Goal: Information Seeking & Learning: Find specific fact

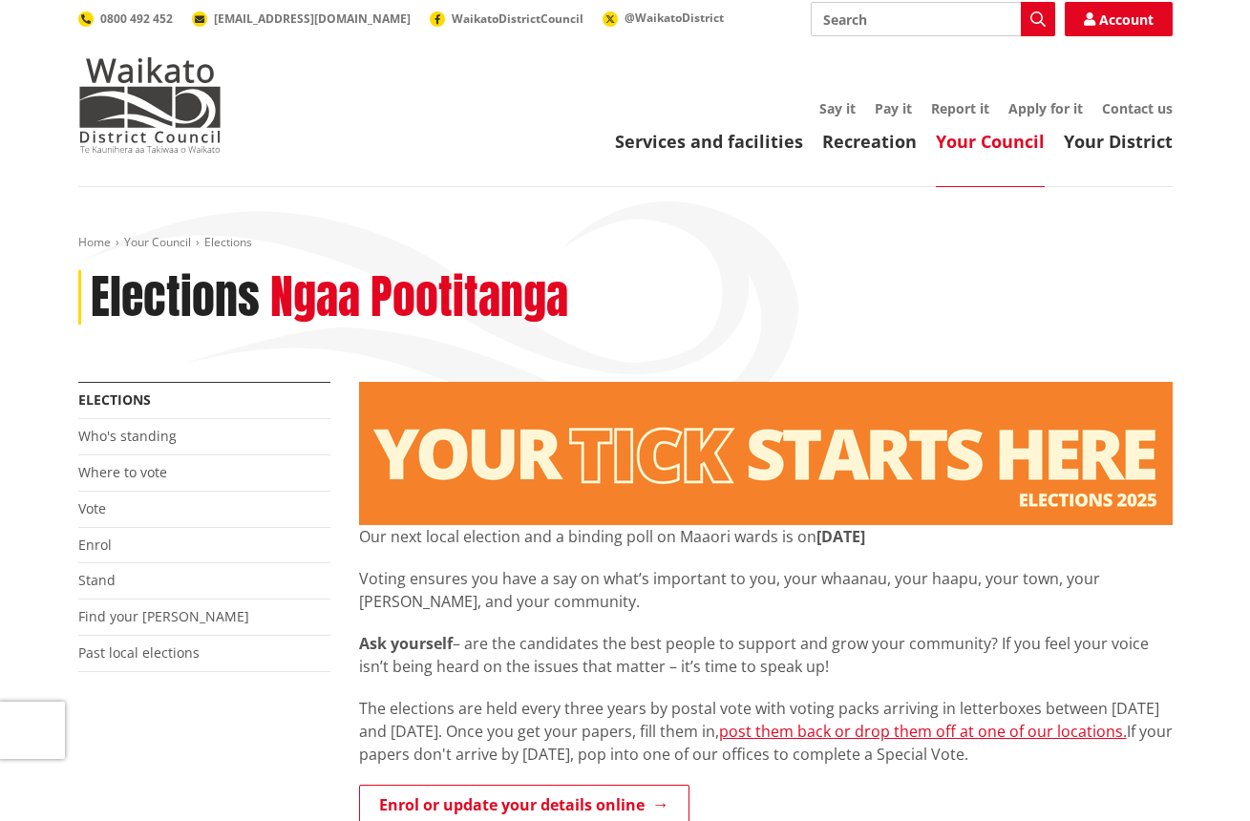
scroll to position [22, 0]
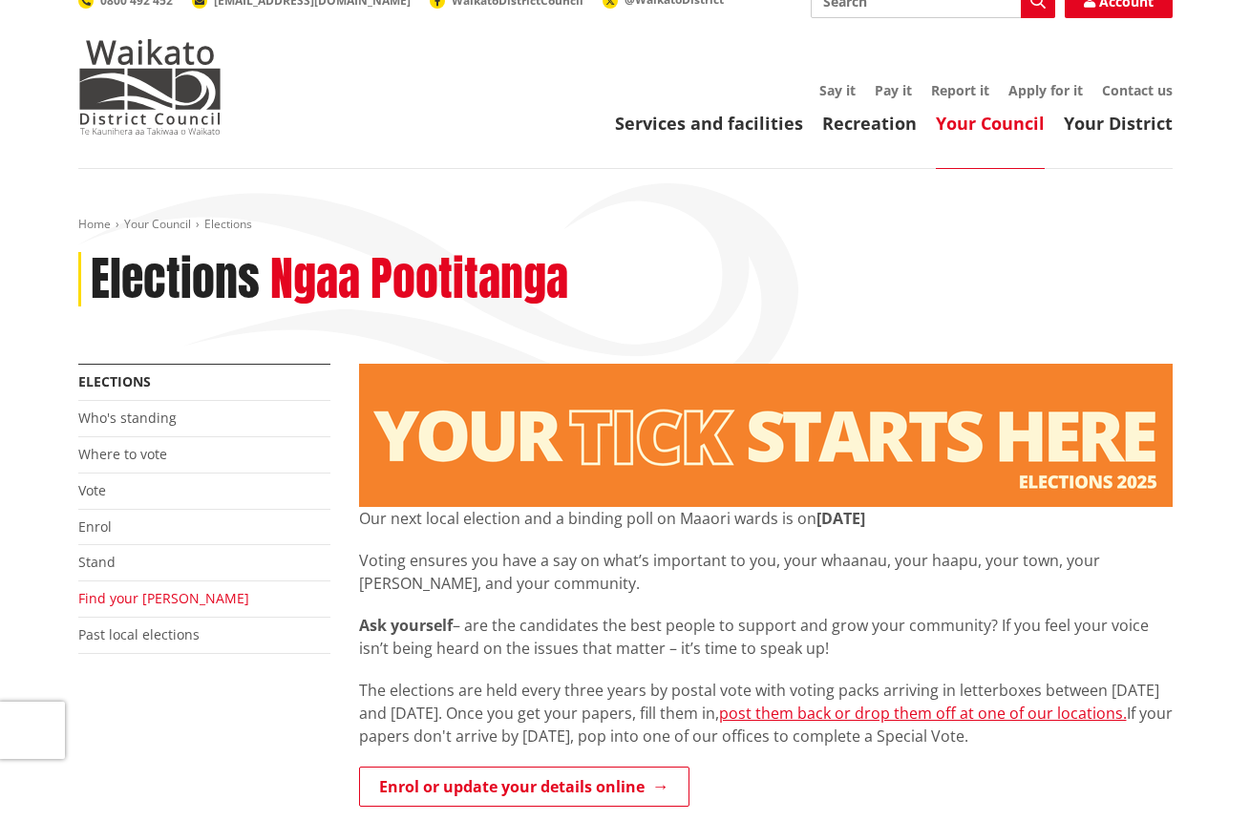
click at [154, 598] on link "Find your ward" at bounding box center [163, 598] width 171 height 18
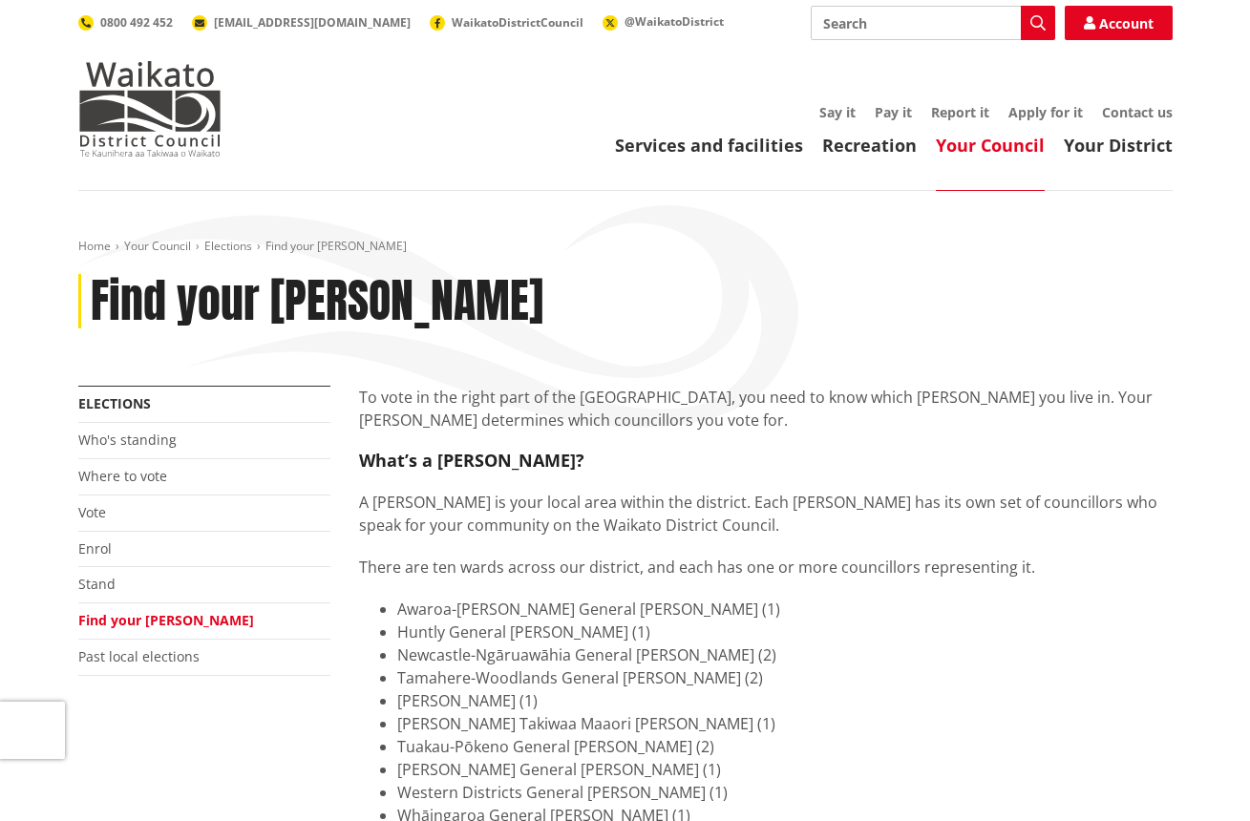
click at [859, 33] on input "Search" at bounding box center [932, 23] width 244 height 34
type input "voting statistics"
click at [1028, 21] on button "Search" at bounding box center [1037, 23] width 34 height 34
click at [88, 507] on link "Vote" at bounding box center [92, 512] width 28 height 18
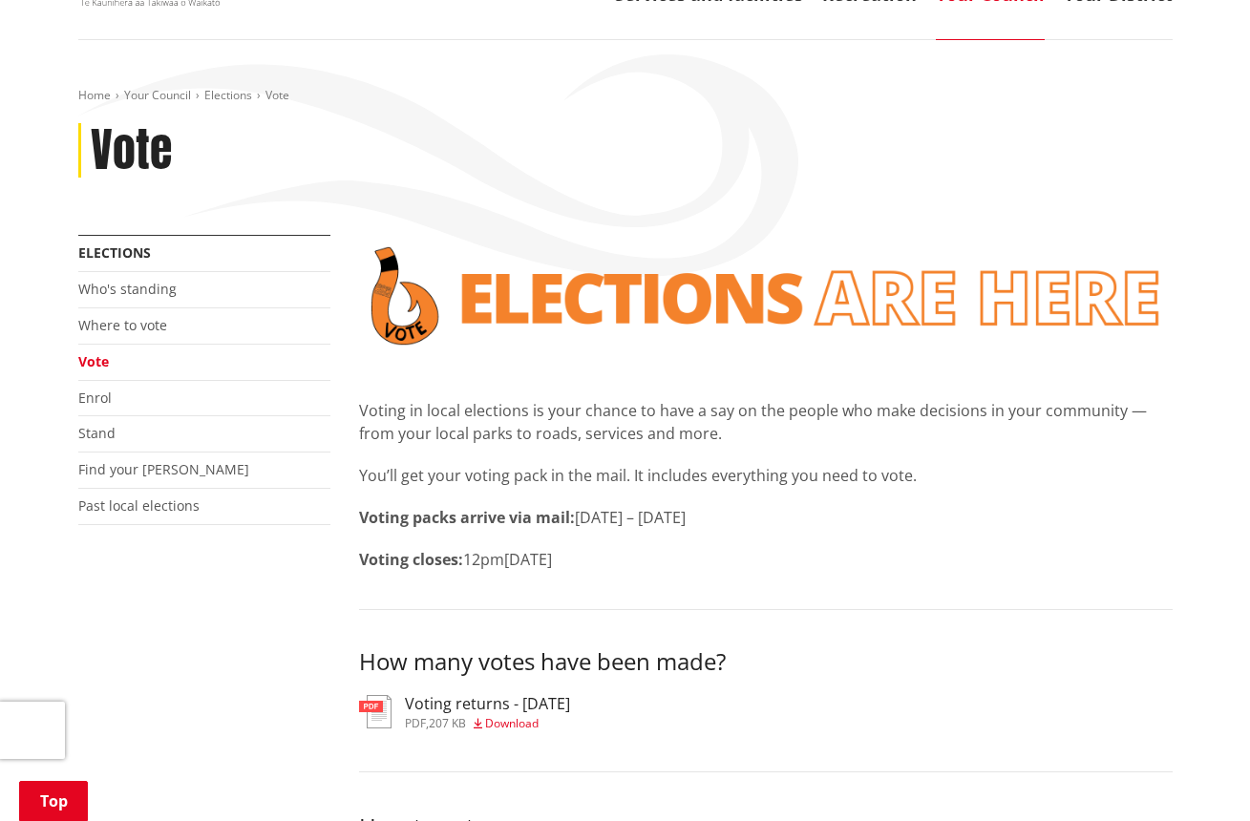
scroll to position [292, 0]
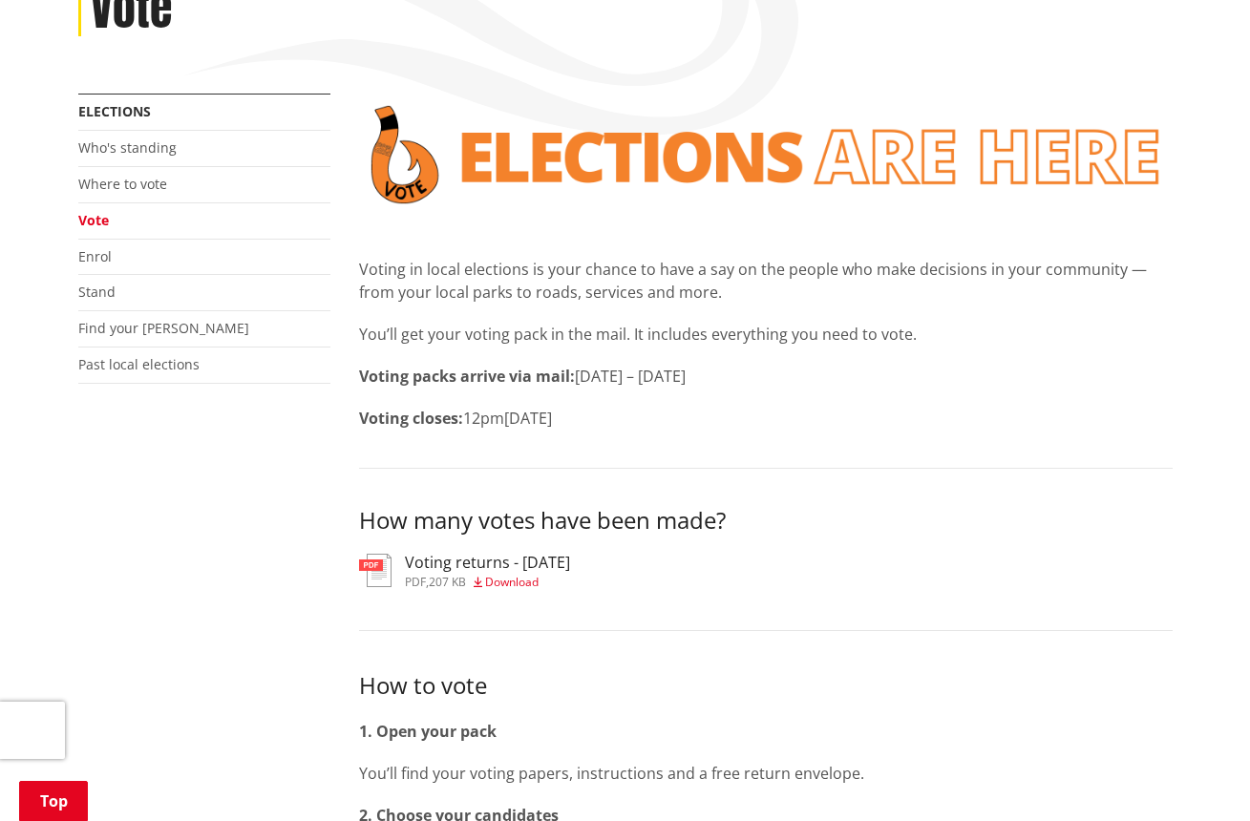
click at [465, 560] on h3 "Voting returns - [DATE]" at bounding box center [487, 563] width 165 height 18
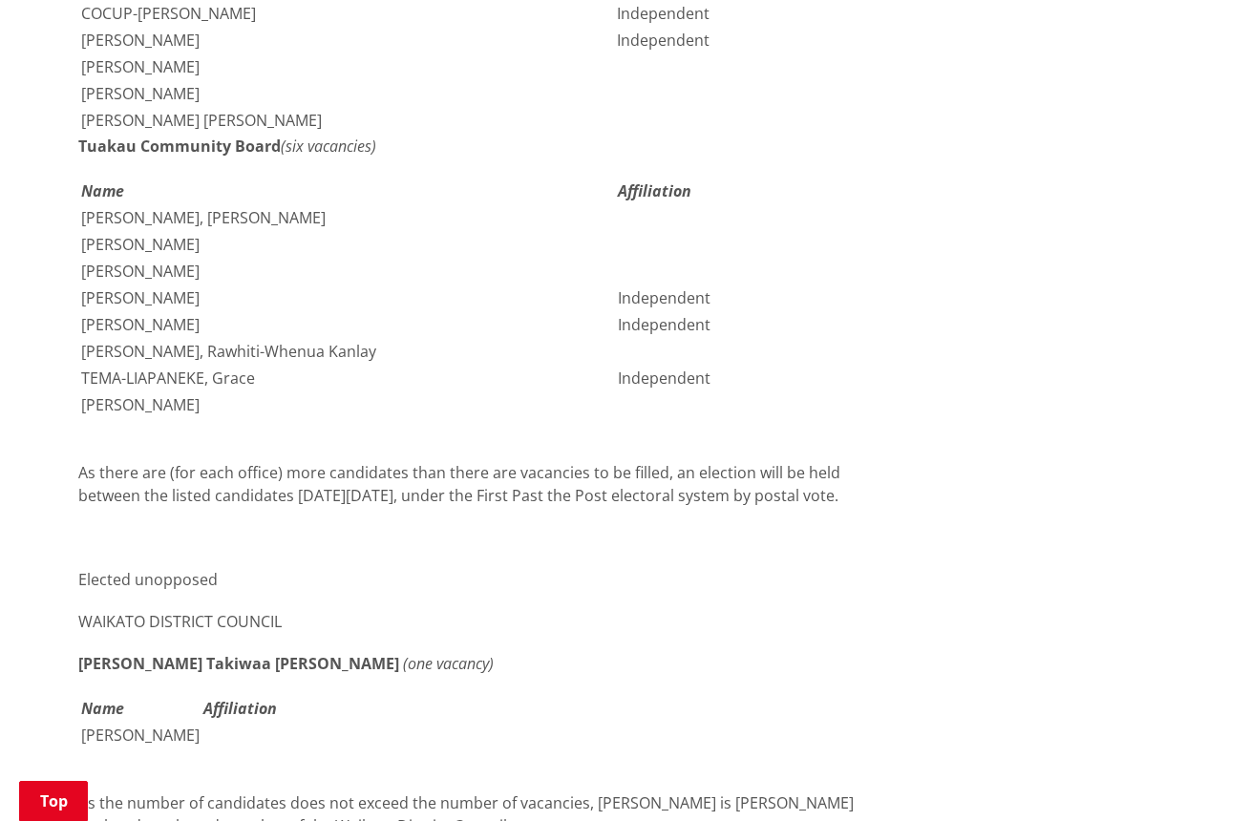
scroll to position [4049, 0]
